Goal: Find specific page/section: Find specific page/section

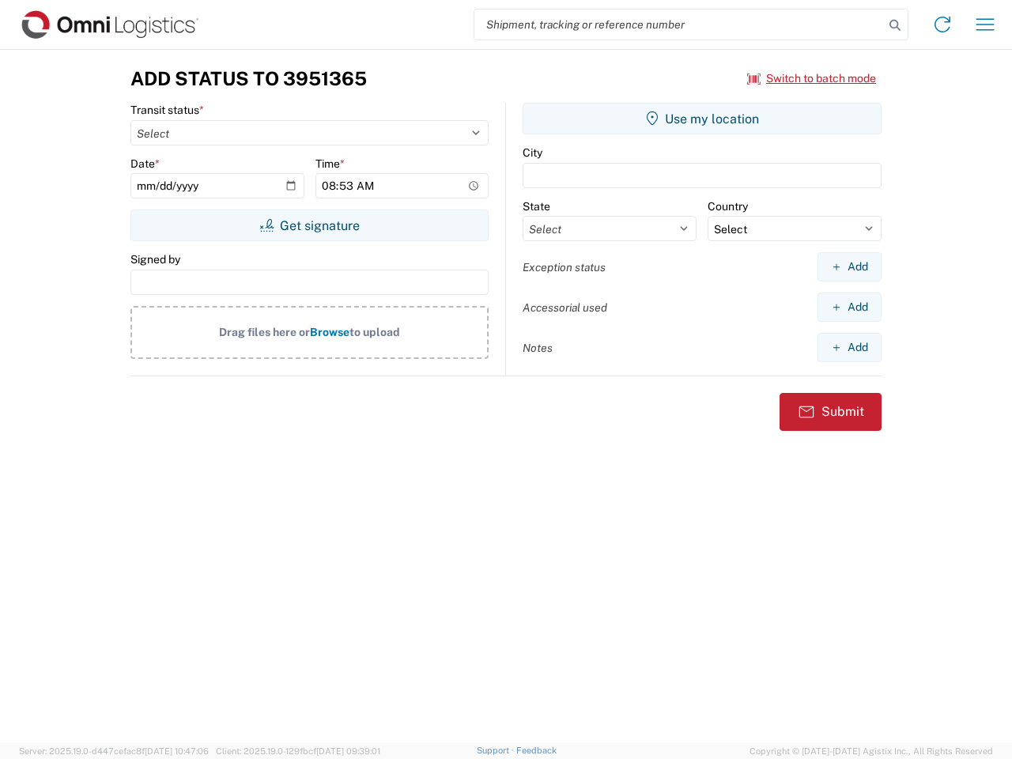
click at [679, 25] on input "search" at bounding box center [679, 24] width 410 height 30
click at [895, 25] on icon at bounding box center [895, 25] width 22 height 22
click at [943, 25] on icon at bounding box center [942, 24] width 25 height 25
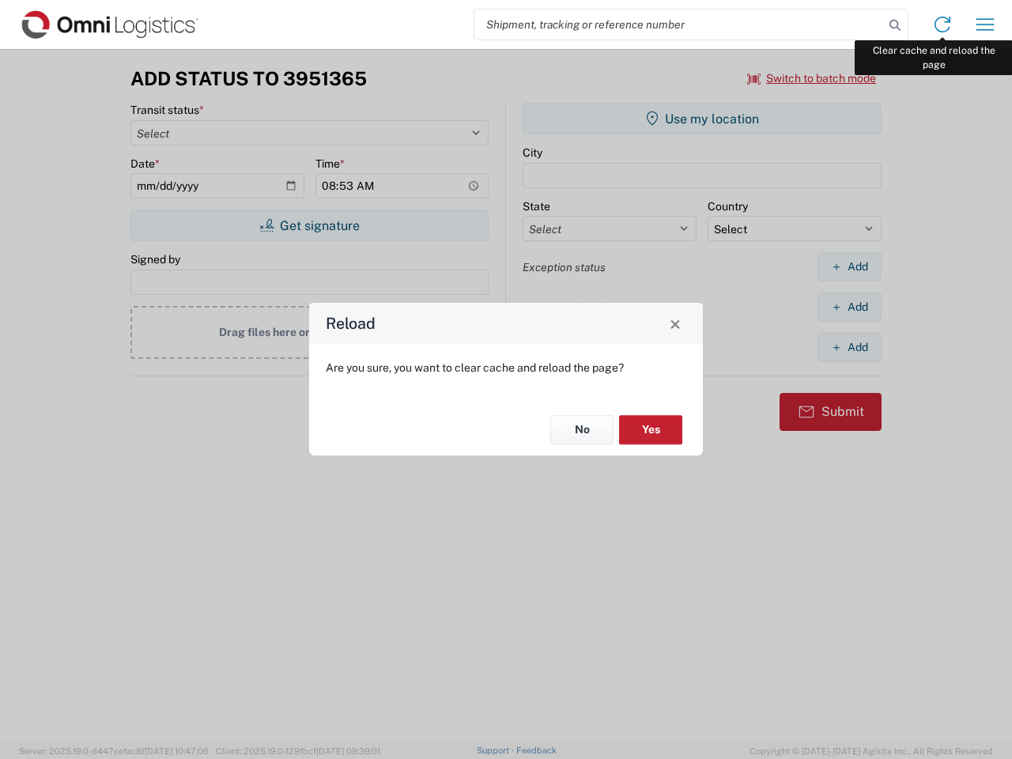
click at [985, 25] on div "Reload Are you sure, you want to clear cache and reload the page? No Yes" at bounding box center [506, 379] width 1012 height 759
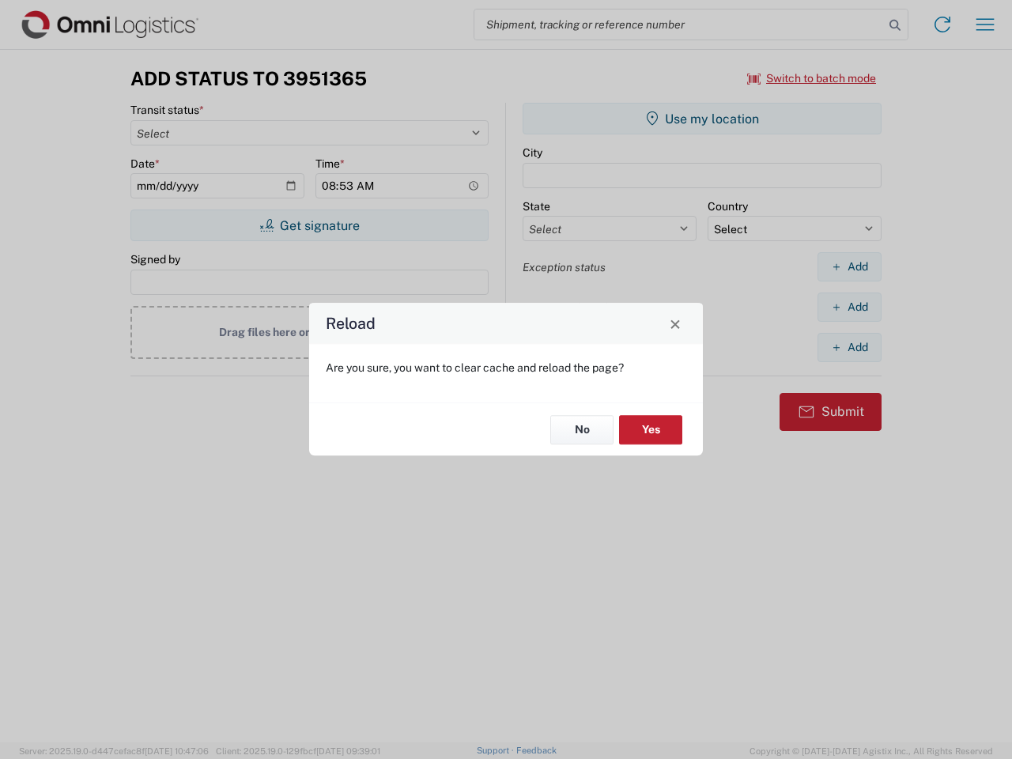
click at [812, 78] on div "Reload Are you sure, you want to clear cache and reload the page? No Yes" at bounding box center [506, 379] width 1012 height 759
click at [309, 225] on div "Reload Are you sure, you want to clear cache and reload the page? No Yes" at bounding box center [506, 379] width 1012 height 759
click at [702, 119] on div "Reload Are you sure, you want to clear cache and reload the page? No Yes" at bounding box center [506, 379] width 1012 height 759
click at [849, 266] on div "Reload Are you sure, you want to clear cache and reload the page? No Yes" at bounding box center [506, 379] width 1012 height 759
click at [849, 307] on div "Reload Are you sure, you want to clear cache and reload the page? No Yes" at bounding box center [506, 379] width 1012 height 759
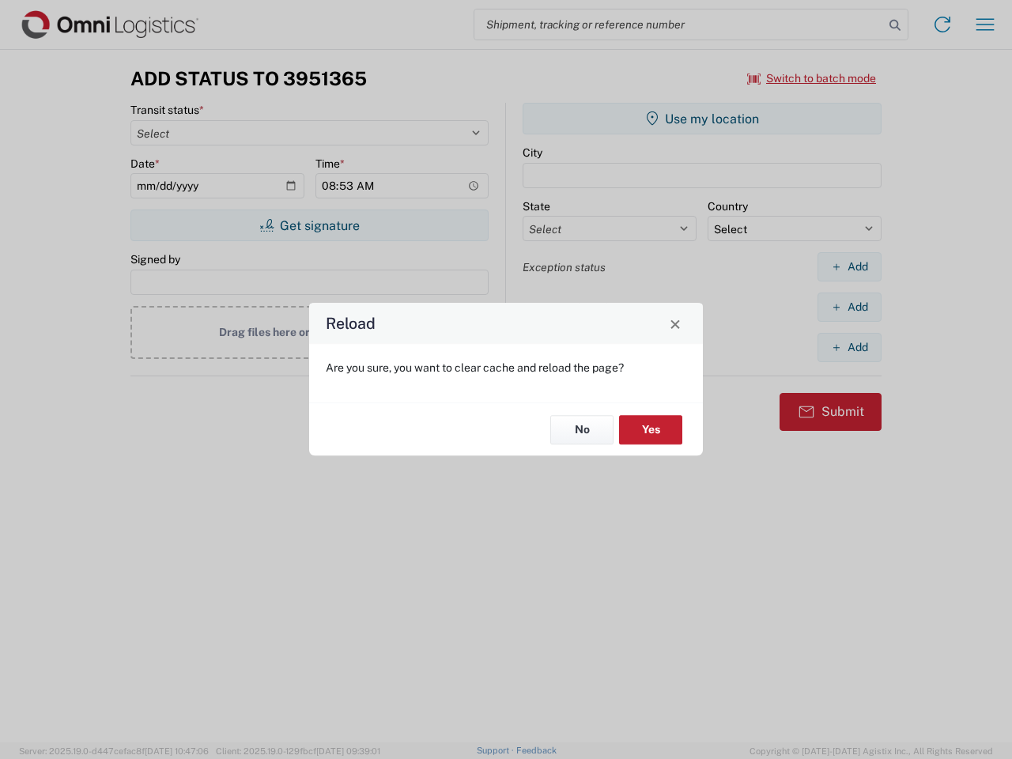
click at [849, 347] on div "Reload Are you sure, you want to clear cache and reload the page? No Yes" at bounding box center [506, 379] width 1012 height 759
